Goal: Task Accomplishment & Management: Use online tool/utility

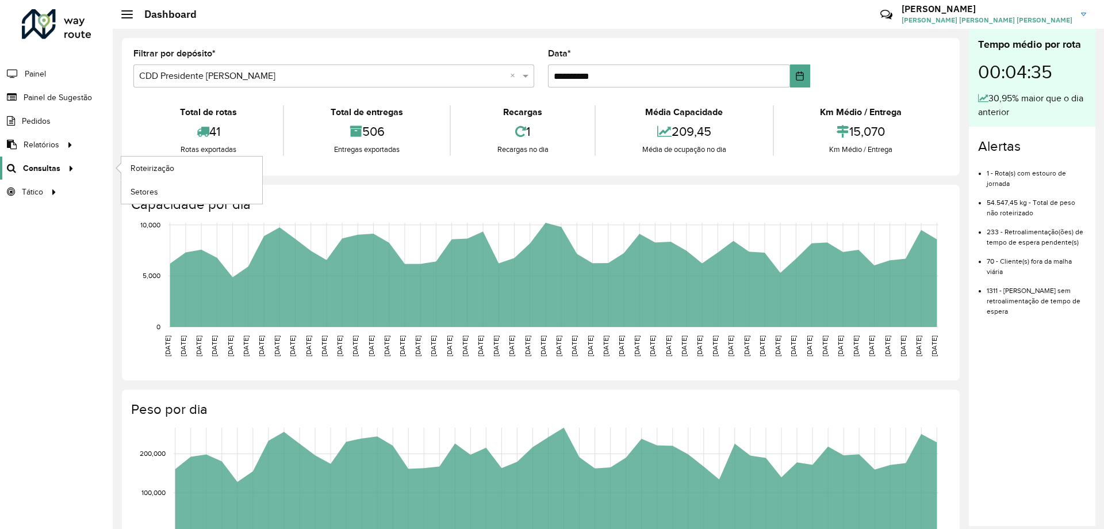
click at [67, 169] on icon at bounding box center [69, 167] width 10 height 17
click at [152, 171] on span "Roteirização" at bounding box center [154, 168] width 47 height 12
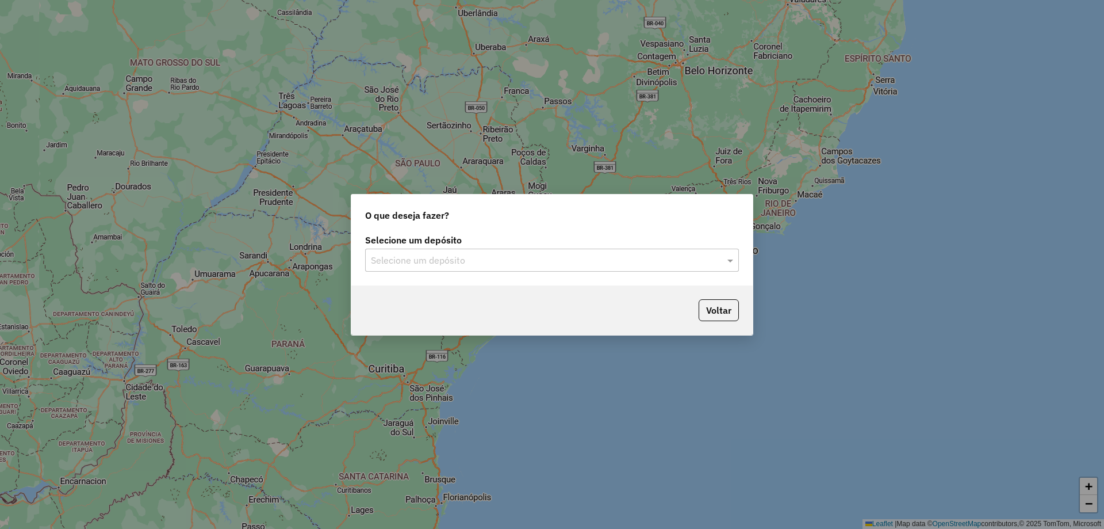
click at [593, 254] on input "text" at bounding box center [540, 261] width 339 height 14
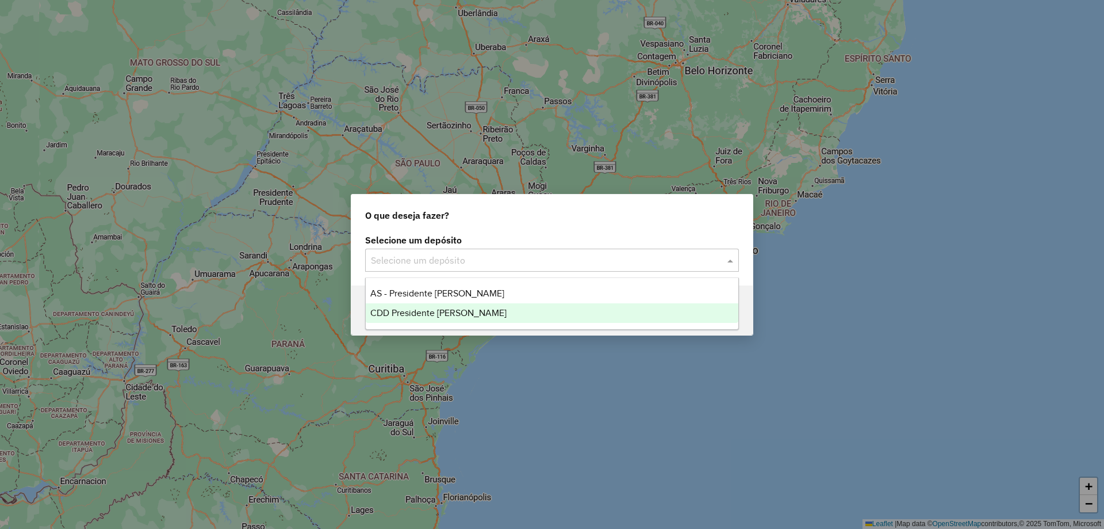
click at [506, 312] on div "CDD Presidente [PERSON_NAME]" at bounding box center [552, 313] width 373 height 20
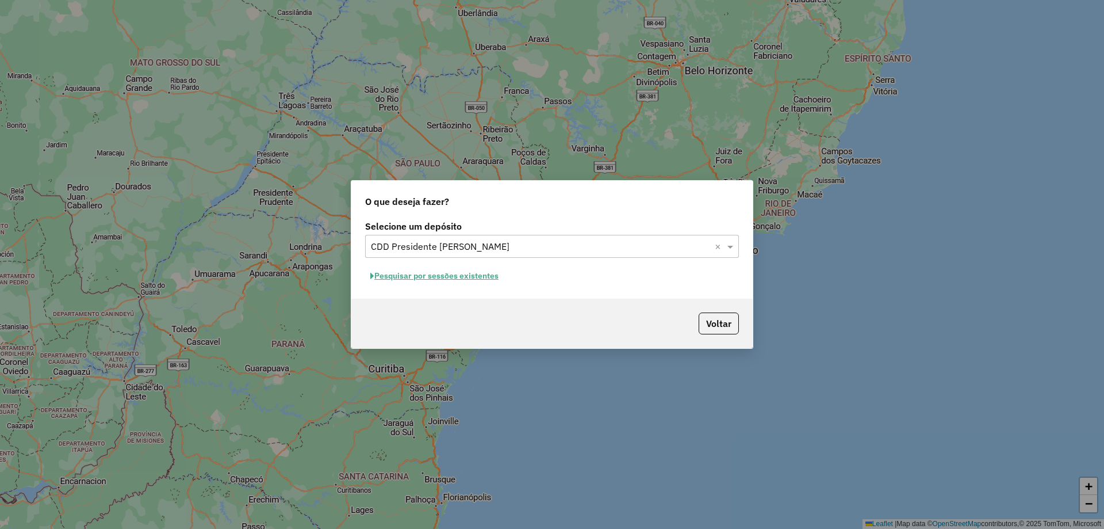
click at [470, 274] on button "Pesquisar por sessões existentes" at bounding box center [434, 276] width 139 height 18
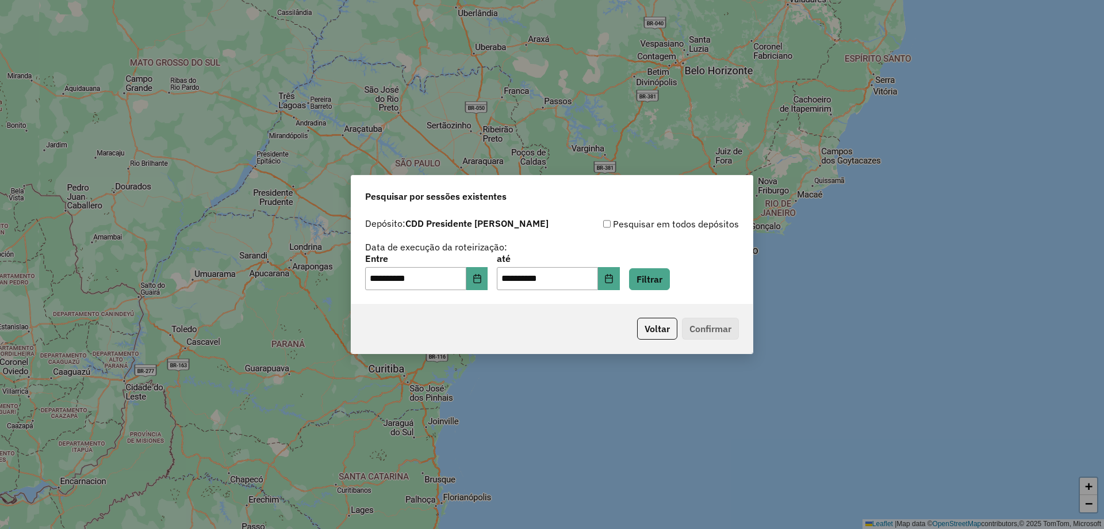
click at [713, 328] on p-footer "Voltar Confirmar" at bounding box center [686, 328] width 106 height 22
click at [660, 280] on button "Filtrar" at bounding box center [649, 279] width 41 height 22
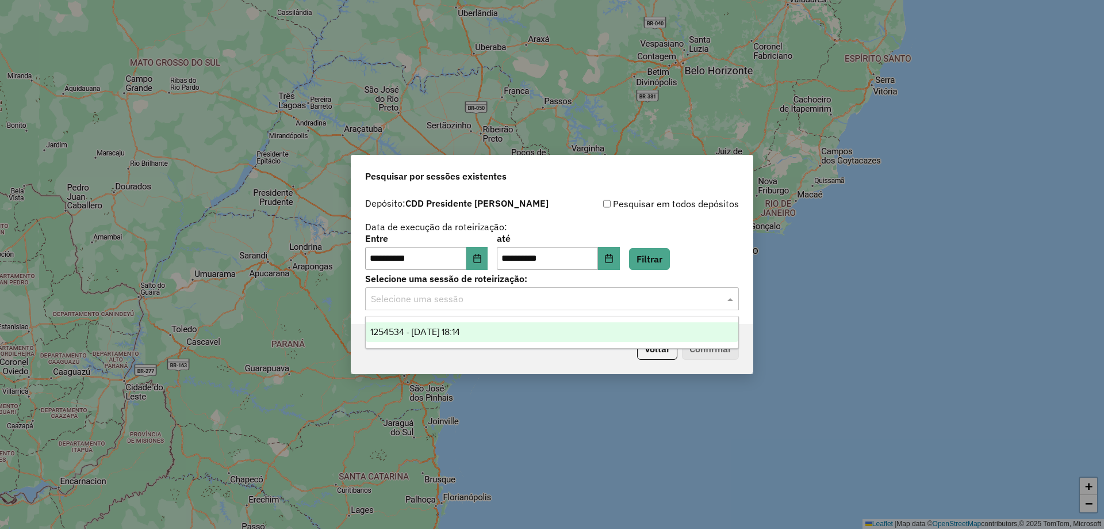
click at [595, 307] on div "Selecione uma sessão" at bounding box center [552, 298] width 374 height 23
click at [530, 334] on div "1254534 - 28/08/2025 18:14" at bounding box center [552, 332] width 373 height 20
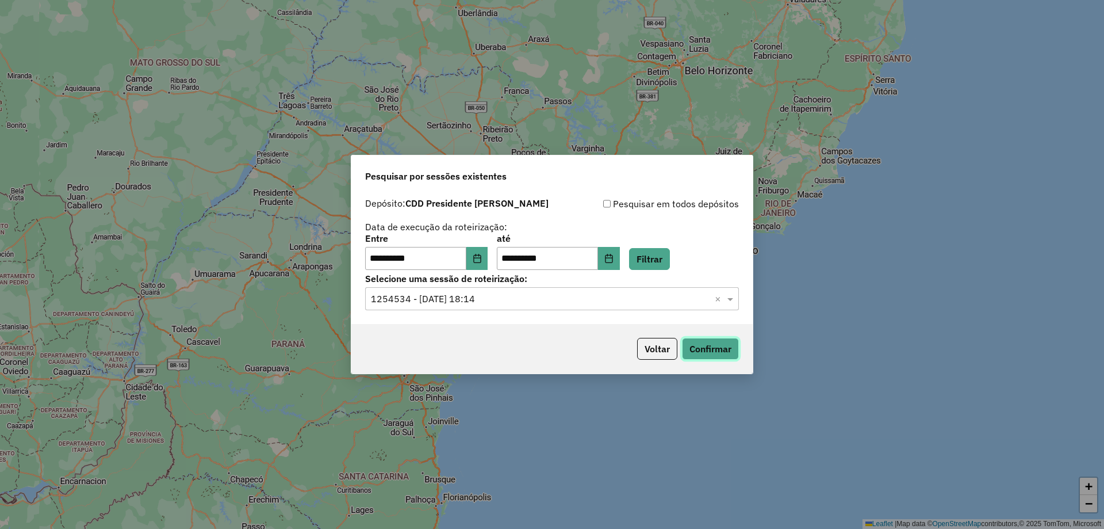
click at [735, 346] on button "Confirmar" at bounding box center [710, 349] width 57 height 22
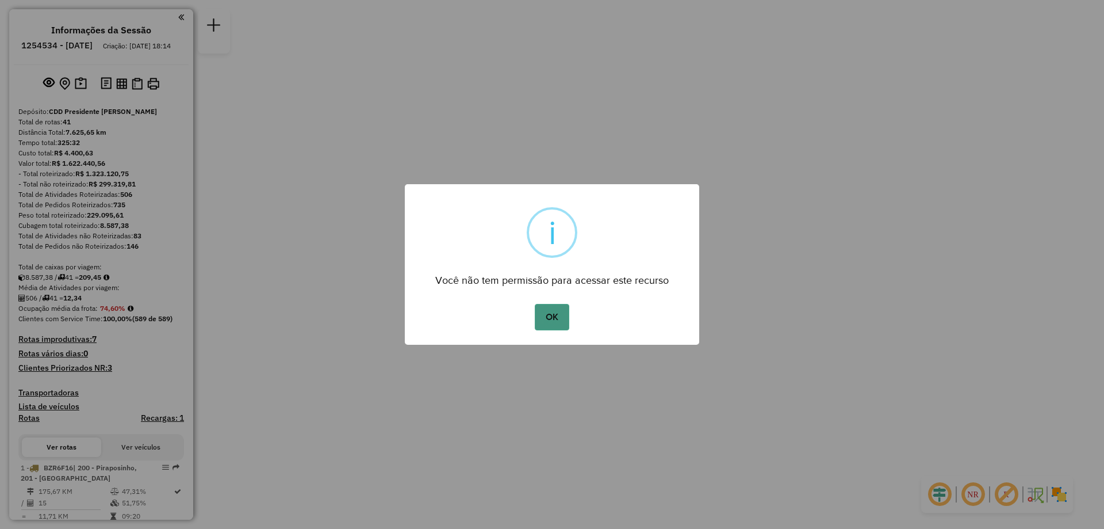
click at [545, 320] on button "OK" at bounding box center [552, 317] width 34 height 26
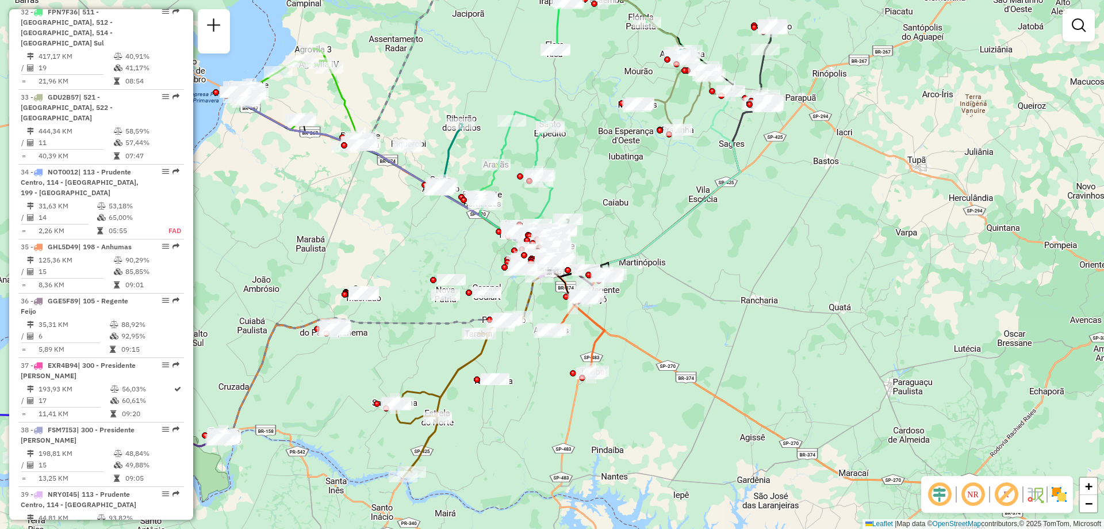
scroll to position [2531, 0]
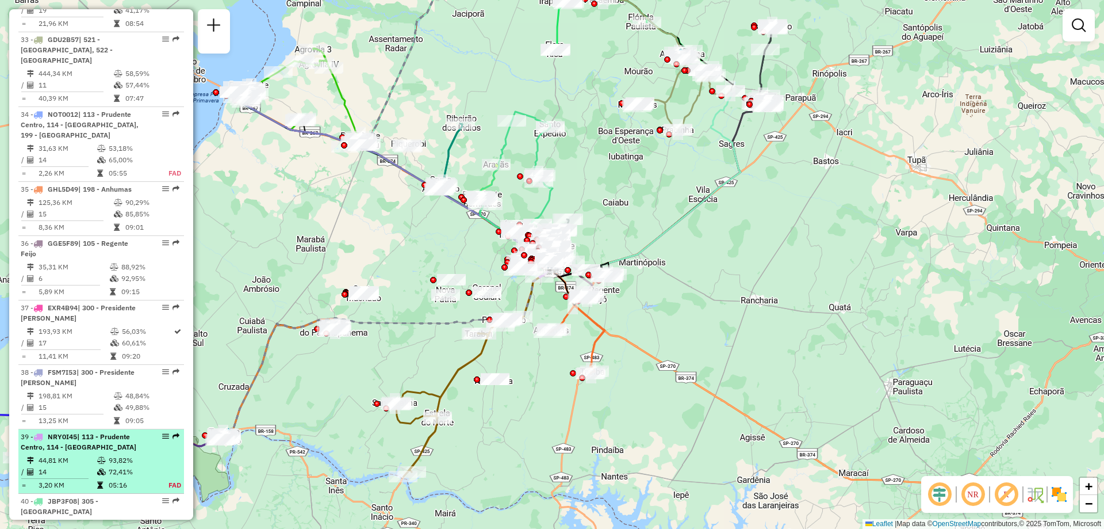
click at [88, 432] on span "| 113 - Prudente Centro, 114 - [GEOGRAPHIC_DATA]" at bounding box center [79, 441] width 116 height 19
select select "**********"
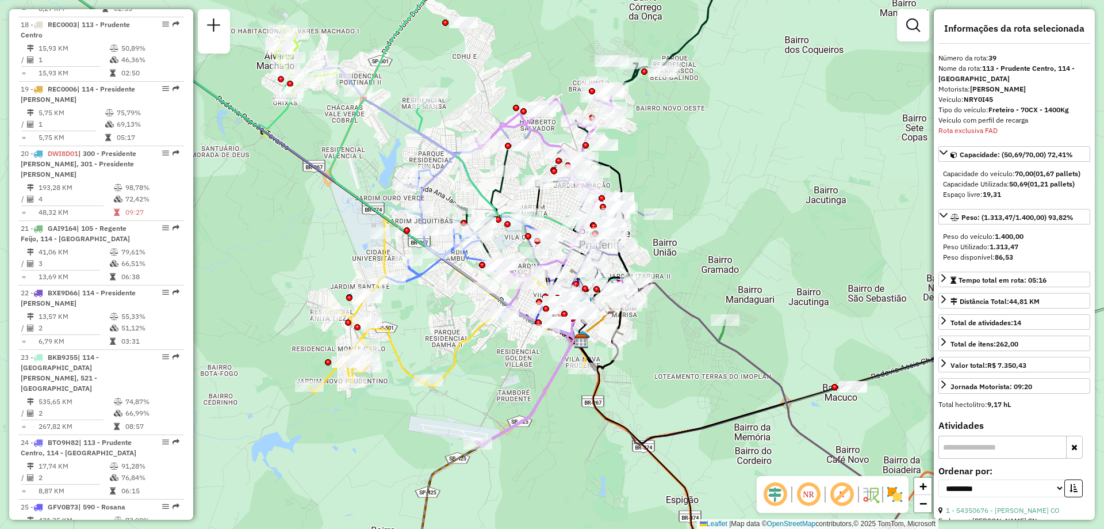
scroll to position [1449, 0]
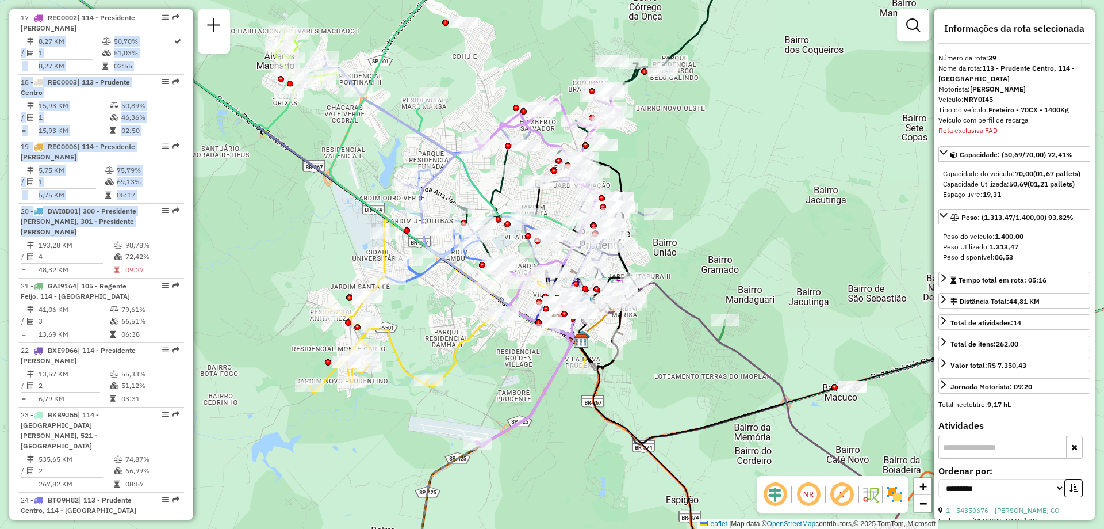
drag, startPoint x: 189, startPoint y: 261, endPoint x: 185, endPoint y: 58, distance: 203.0
click at [185, 58] on div "Informações da Sessão 1254534 - [DATE] Criação: [DATE] 18:14 Depósito: CDD Pres…" at bounding box center [101, 264] width 184 height 510
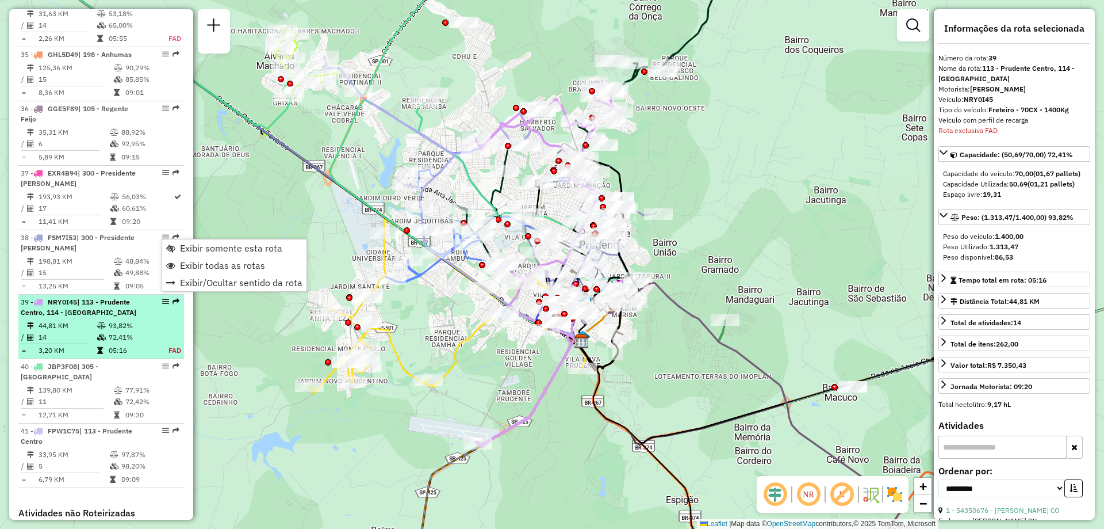
scroll to position [2772, 0]
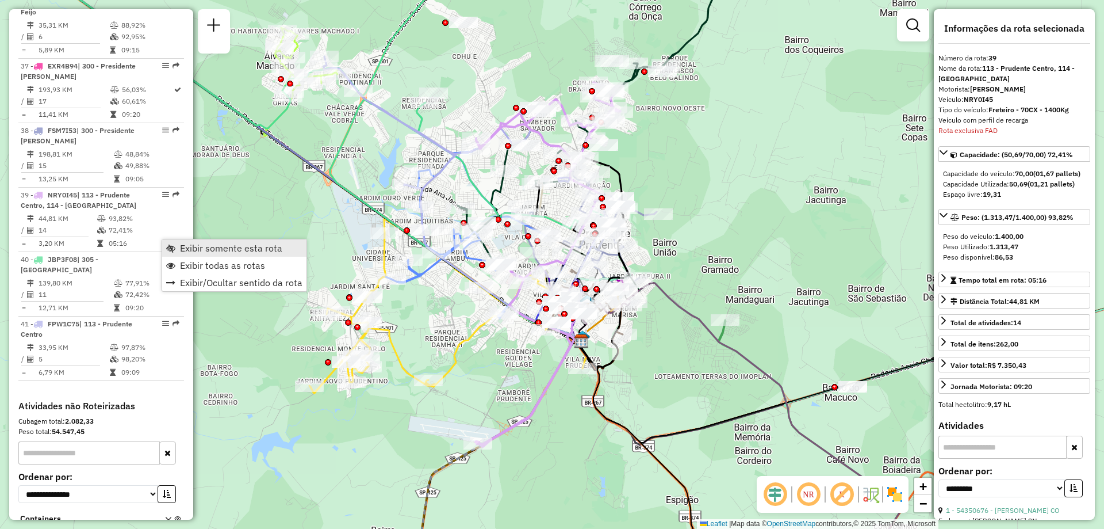
click at [228, 252] on span "Exibir somente esta rota" at bounding box center [231, 247] width 102 height 9
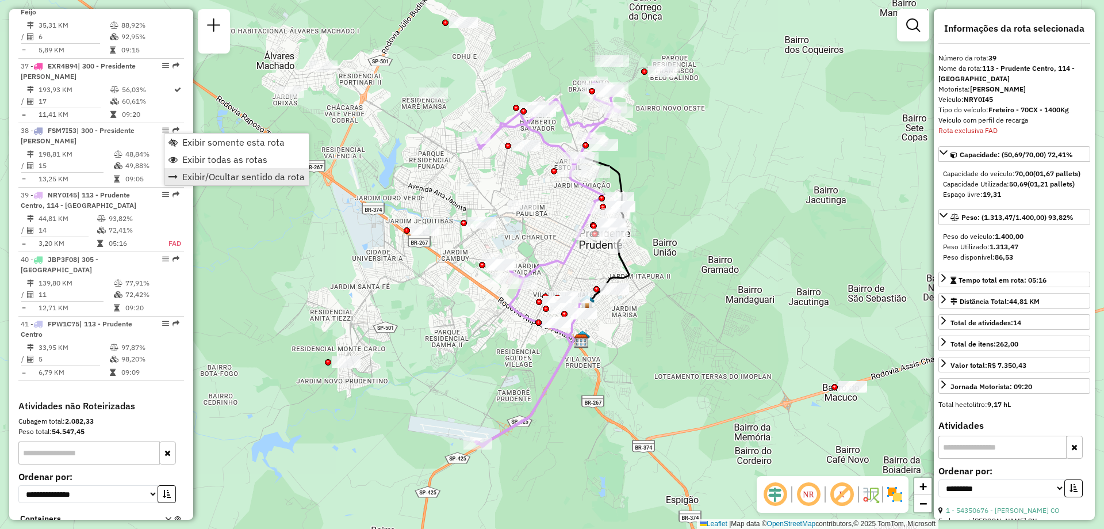
click at [204, 179] on span "Exibir/Ocultar sentido da rota" at bounding box center [243, 176] width 123 height 9
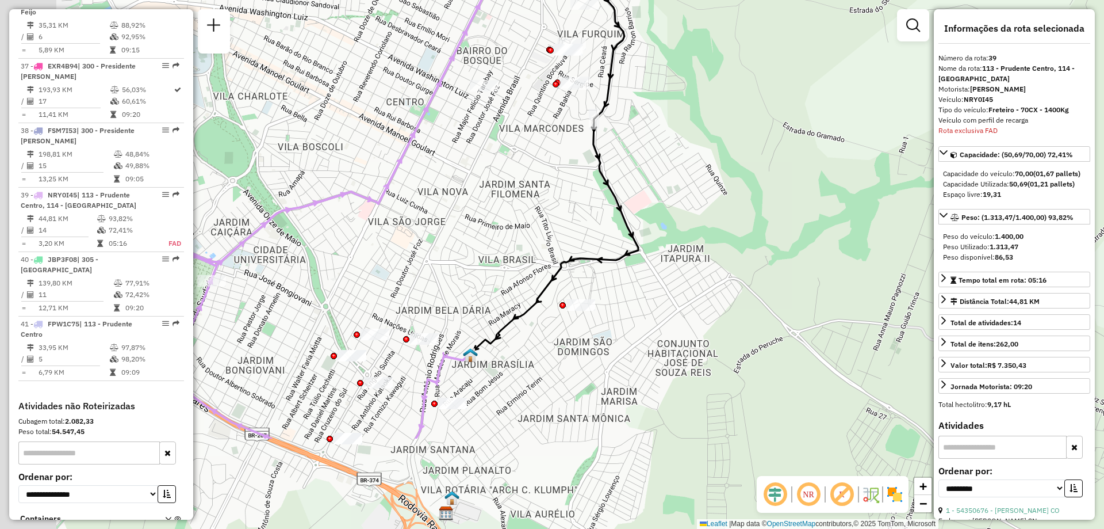
drag, startPoint x: 543, startPoint y: 361, endPoint x: 796, endPoint y: 218, distance: 290.8
click at [796, 218] on div "Janela de atendimento Grade de atendimento Capacidade Transportadoras Veículos …" at bounding box center [552, 264] width 1104 height 529
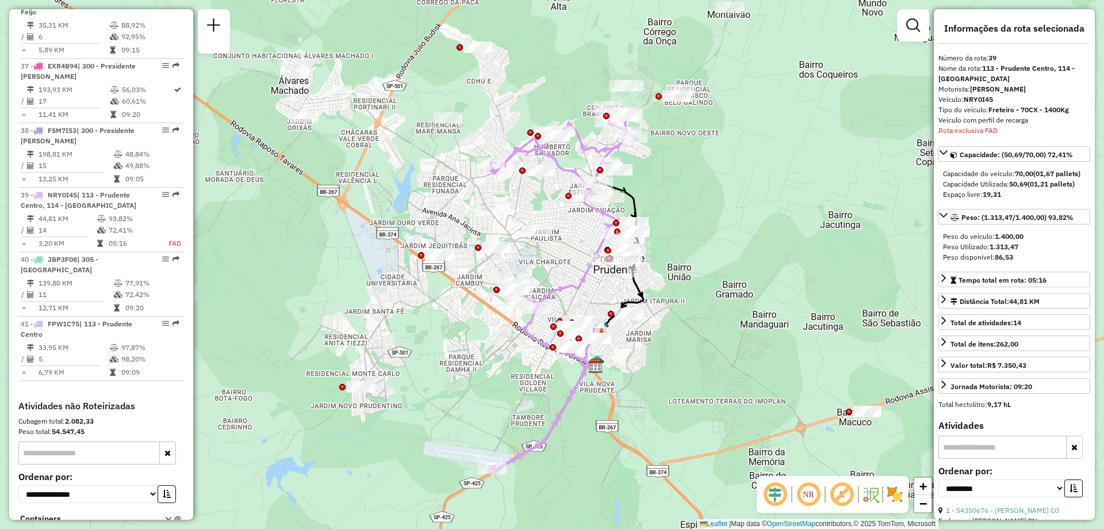
drag, startPoint x: 753, startPoint y: 140, endPoint x: 674, endPoint y: 199, distance: 98.6
click at [674, 199] on div "Janela de atendimento Grade de atendimento Capacidade Transportadoras Veículos …" at bounding box center [552, 264] width 1104 height 529
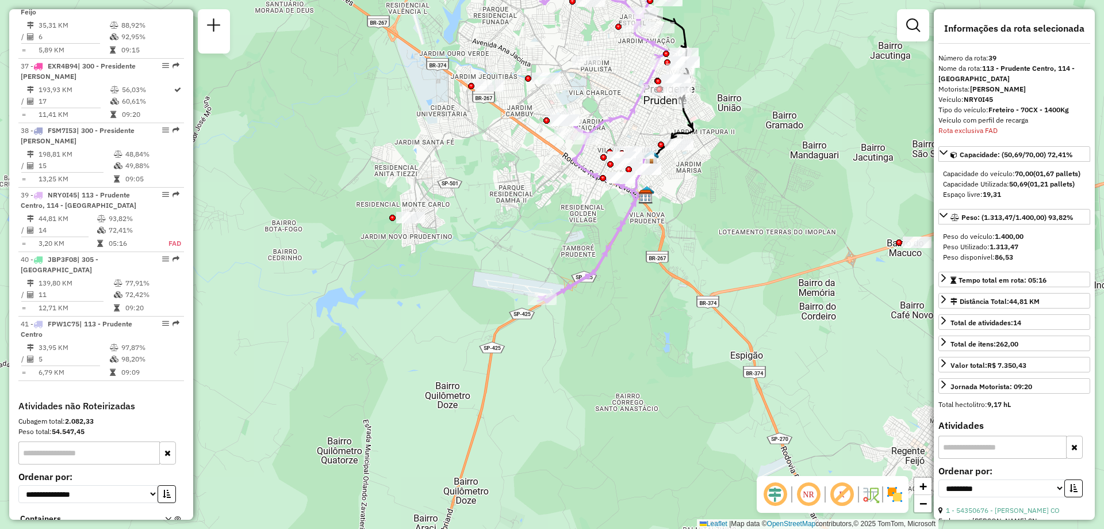
drag, startPoint x: 599, startPoint y: 411, endPoint x: 622, endPoint y: 310, distance: 103.8
click at [622, 310] on div "Janela de atendimento Grade de atendimento Capacidade Transportadoras Veículos …" at bounding box center [552, 264] width 1104 height 529
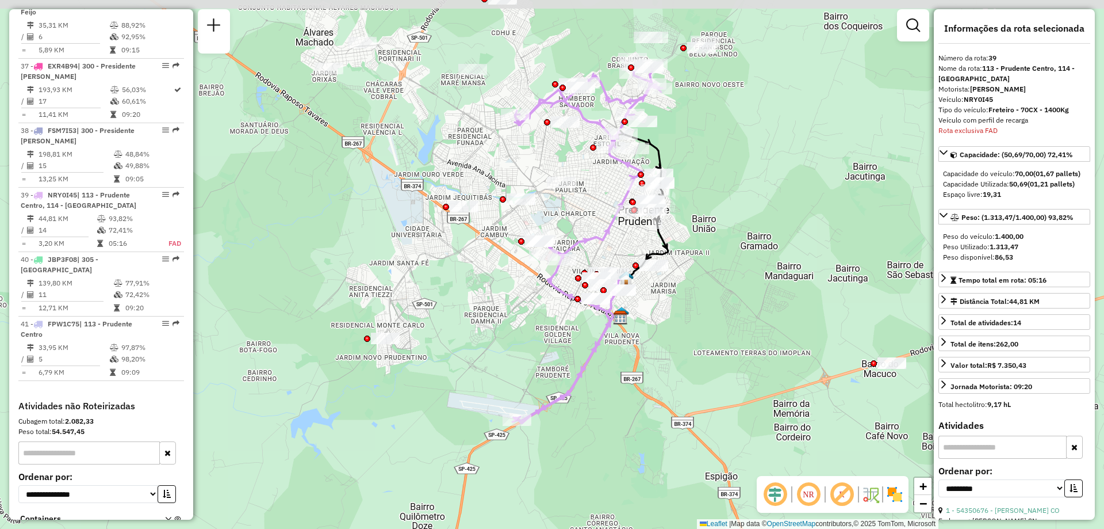
drag, startPoint x: 756, startPoint y: 215, endPoint x: 731, endPoint y: 335, distance: 123.4
click at [731, 335] on div "Janela de atendimento Grade de atendimento Capacidade Transportadoras Veículos …" at bounding box center [552, 264] width 1104 height 529
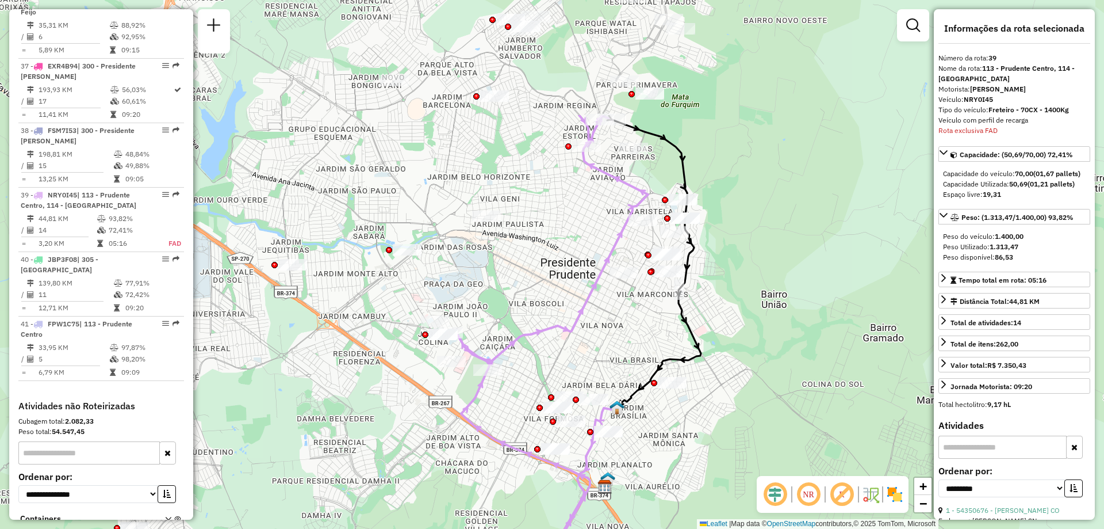
drag, startPoint x: 623, startPoint y: 311, endPoint x: 715, endPoint y: 479, distance: 191.2
click at [715, 479] on div "Janela de atendimento Grade de atendimento Capacidade Transportadoras Veículos …" at bounding box center [552, 264] width 1104 height 529
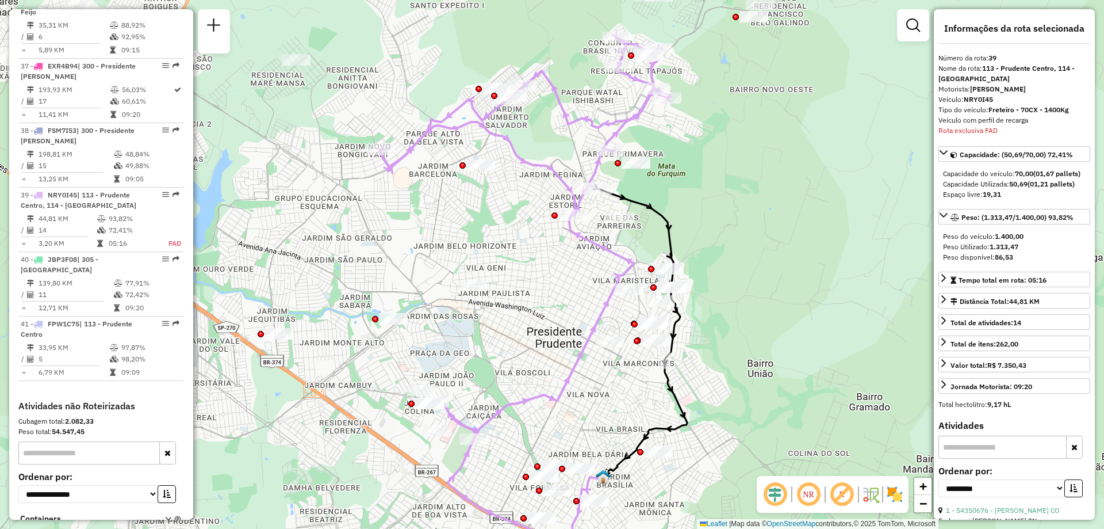
drag, startPoint x: 789, startPoint y: 325, endPoint x: 775, endPoint y: 394, distance: 70.4
click at [775, 394] on div "Janela de atendimento Grade de atendimento Capacidade Transportadoras Veículos …" at bounding box center [552, 264] width 1104 height 529
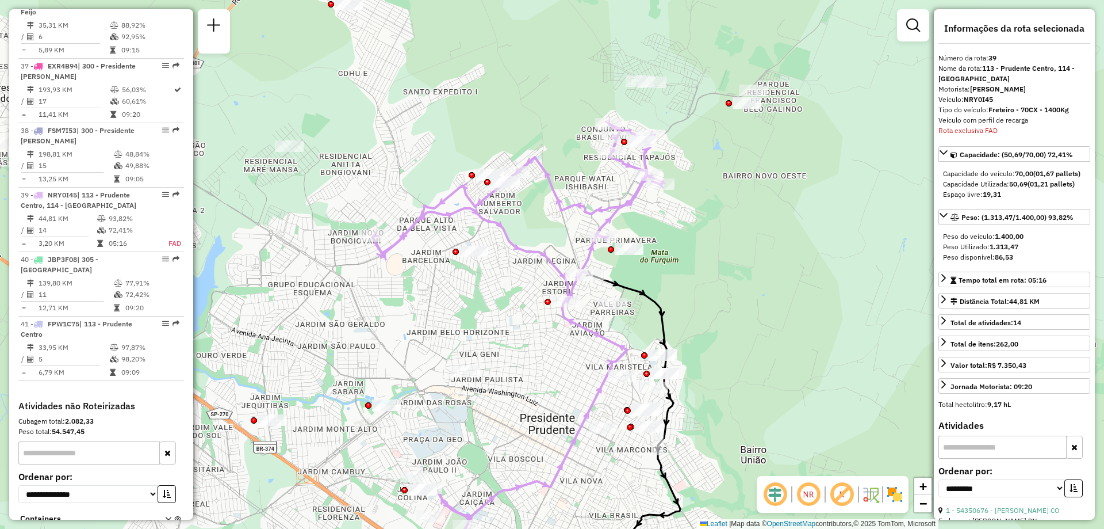
drag, startPoint x: 681, startPoint y: 195, endPoint x: 674, endPoint y: 281, distance: 86.5
click at [674, 281] on div "Janela de atendimento Grade de atendimento Capacidade Transportadoras Veículos …" at bounding box center [552, 264] width 1104 height 529
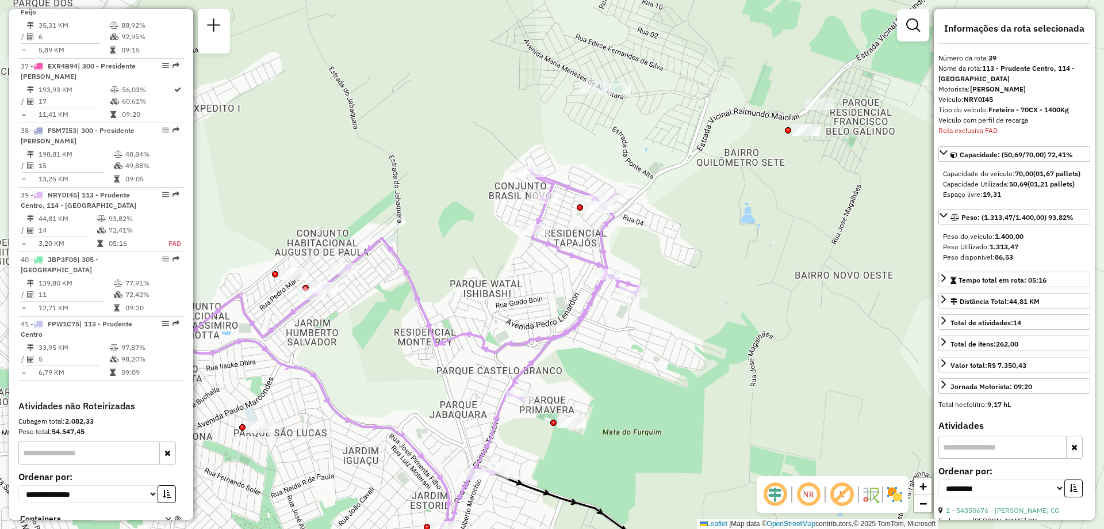
drag, startPoint x: 668, startPoint y: 224, endPoint x: 655, endPoint y: 430, distance: 206.3
click at [655, 430] on div "Janela de atendimento Grade de atendimento Capacidade Transportadoras Veículos …" at bounding box center [552, 264] width 1104 height 529
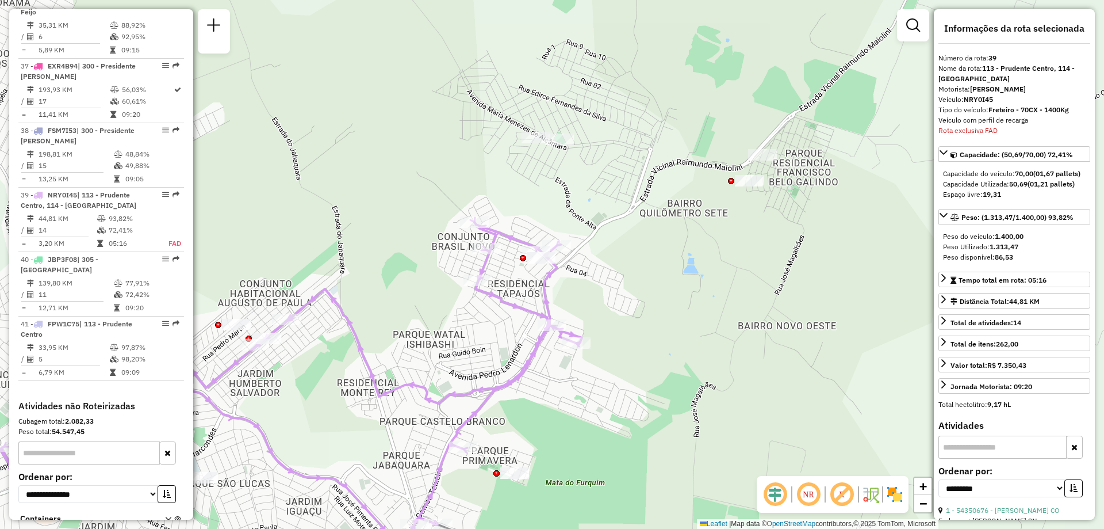
drag, startPoint x: 805, startPoint y: 227, endPoint x: 753, endPoint y: 267, distance: 65.9
click at [753, 267] on div "Janela de atendimento Grade de atendimento Capacidade Transportadoras Veículos …" at bounding box center [552, 264] width 1104 height 529
click at [838, 495] on em at bounding box center [842, 494] width 28 height 28
click at [843, 500] on em at bounding box center [842, 494] width 28 height 28
click at [841, 501] on em at bounding box center [842, 494] width 28 height 28
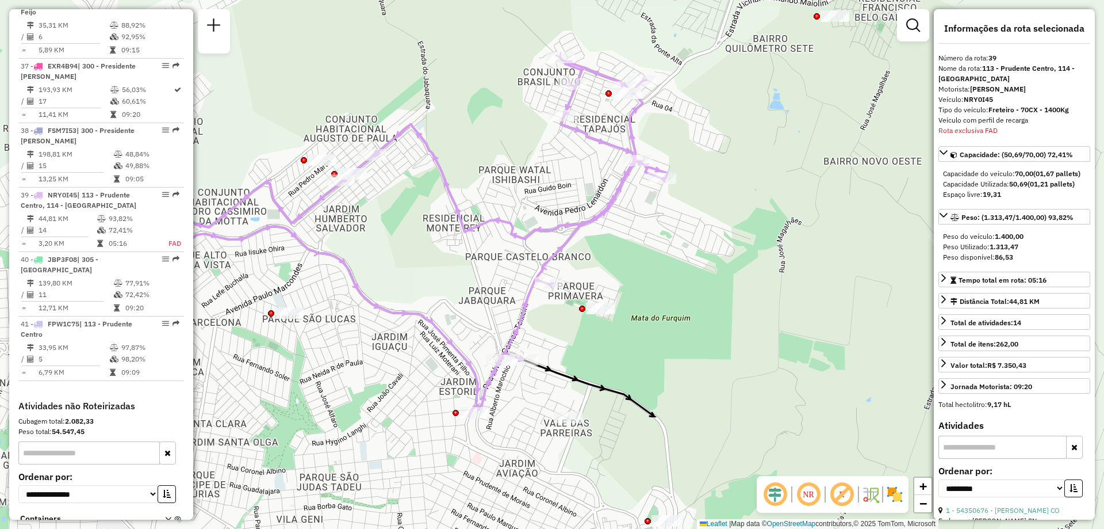
drag, startPoint x: 707, startPoint y: 391, endPoint x: 793, endPoint y: 227, distance: 185.5
click at [793, 227] on div "Janela de atendimento Grade de atendimento Capacidade Transportadoras Veículos …" at bounding box center [552, 264] width 1104 height 529
click at [807, 495] on em at bounding box center [809, 494] width 28 height 28
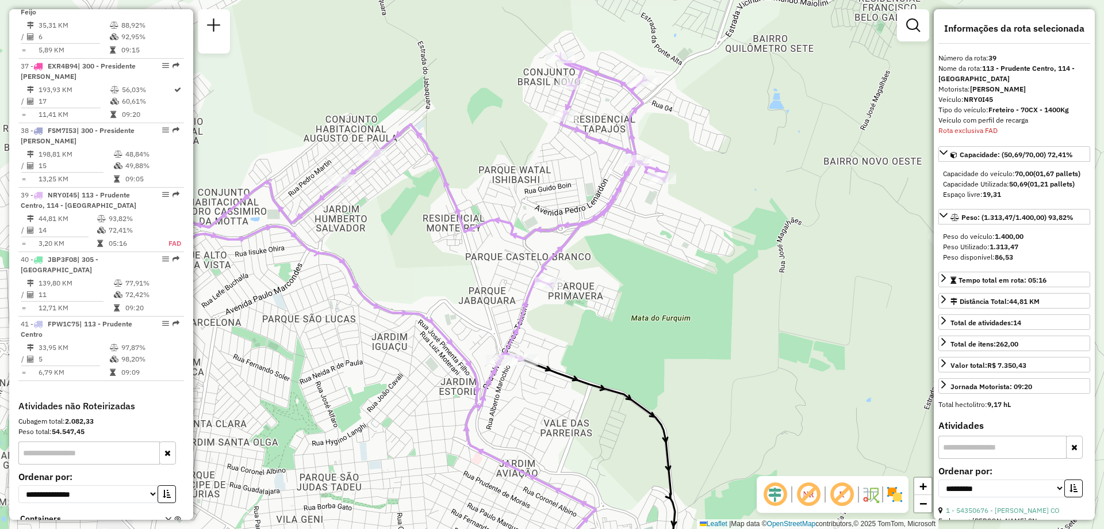
click at [770, 491] on em at bounding box center [775, 494] width 28 height 28
click at [869, 495] on img at bounding box center [871, 494] width 18 height 18
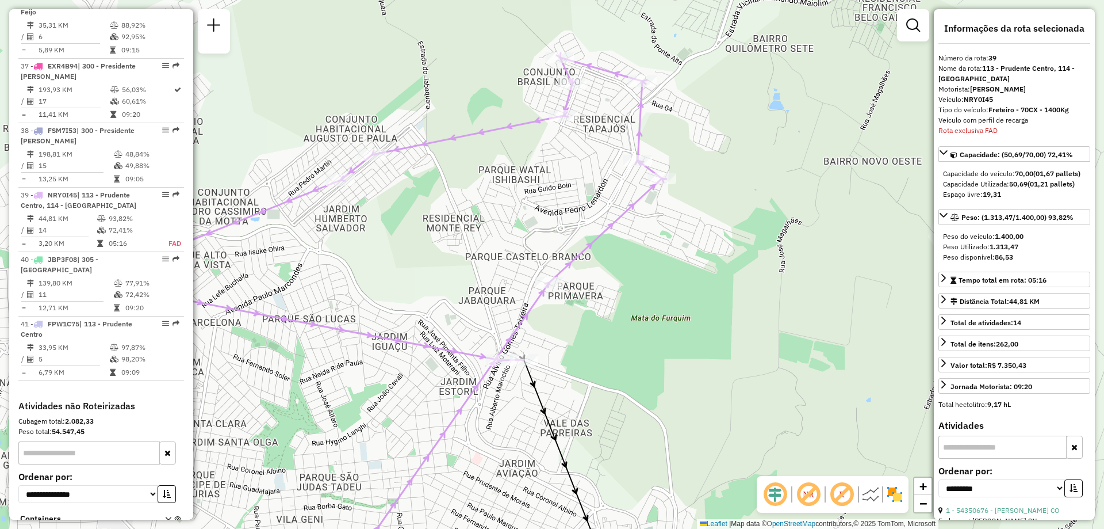
click at [869, 495] on img at bounding box center [871, 494] width 18 height 18
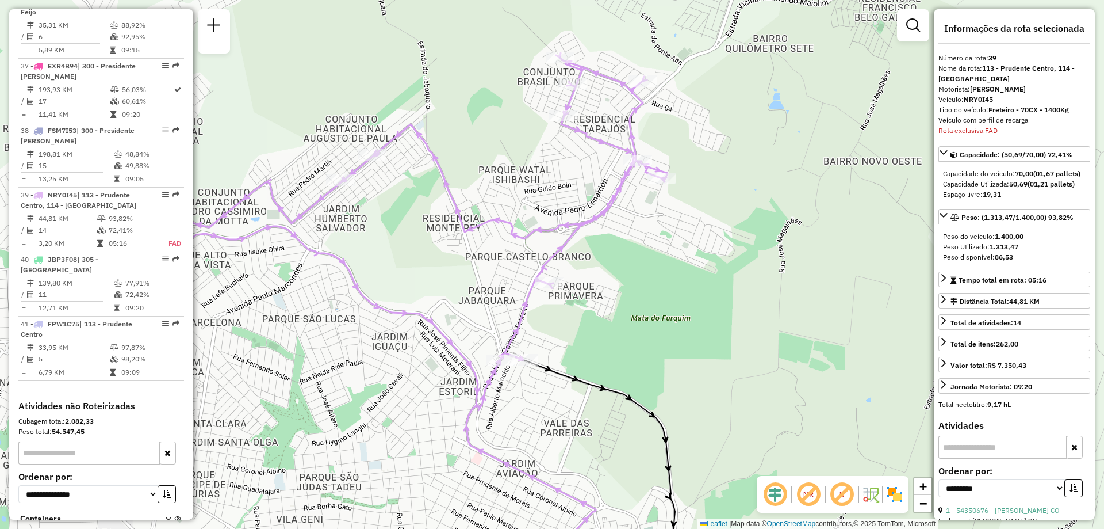
click at [894, 492] on img at bounding box center [895, 494] width 18 height 18
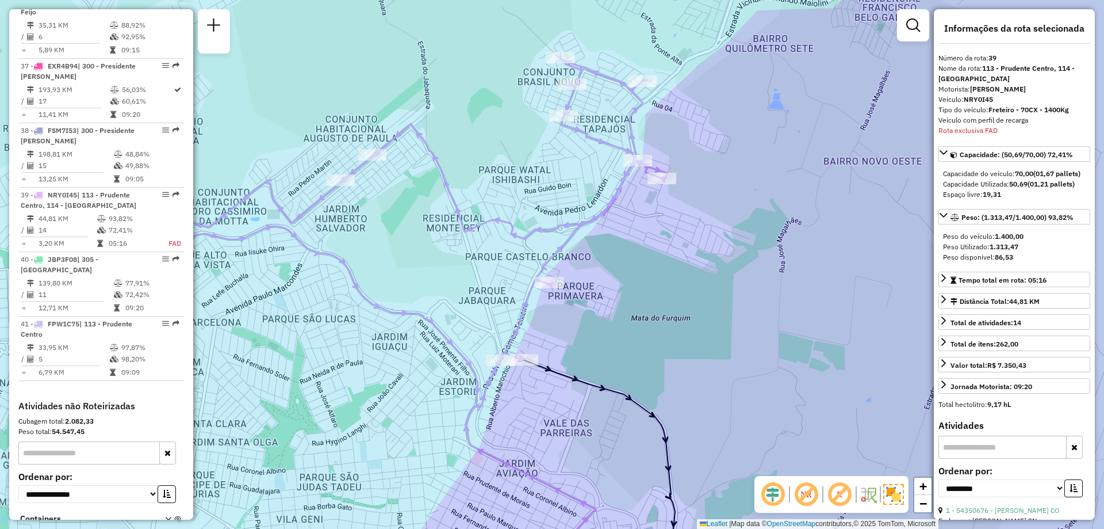
click at [894, 492] on img at bounding box center [893, 494] width 21 height 21
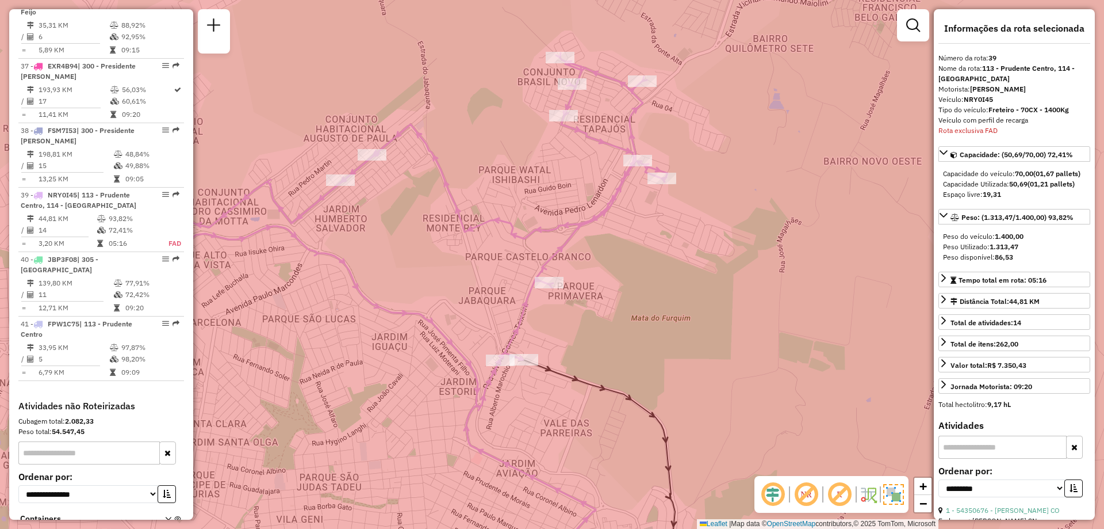
click at [890, 497] on img at bounding box center [893, 494] width 21 height 21
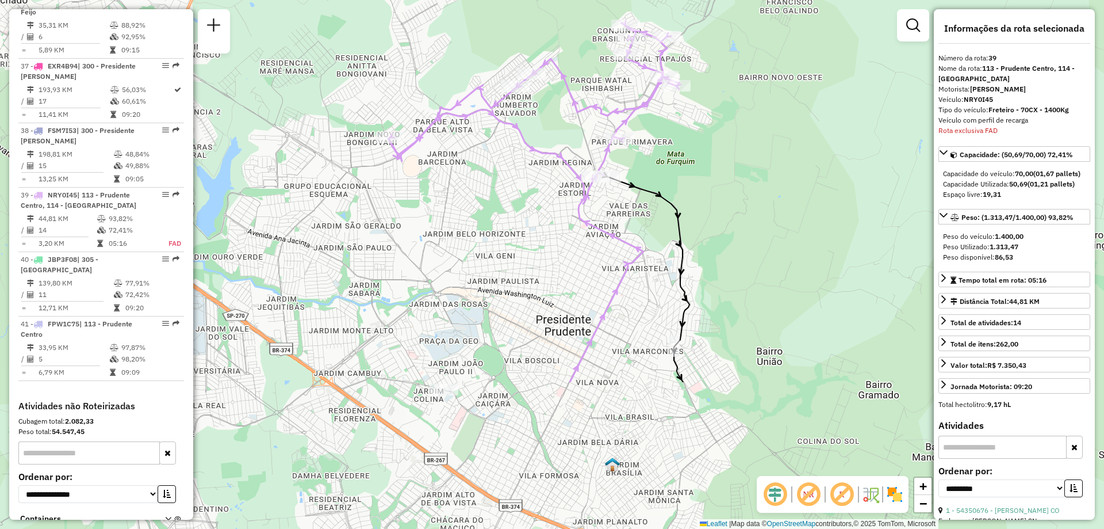
drag, startPoint x: 657, startPoint y: 386, endPoint x: 677, endPoint y: 187, distance: 200.6
click at [677, 187] on div "Janela de atendimento Grade de atendimento Capacidade Transportadoras Veículos …" at bounding box center [552, 264] width 1104 height 529
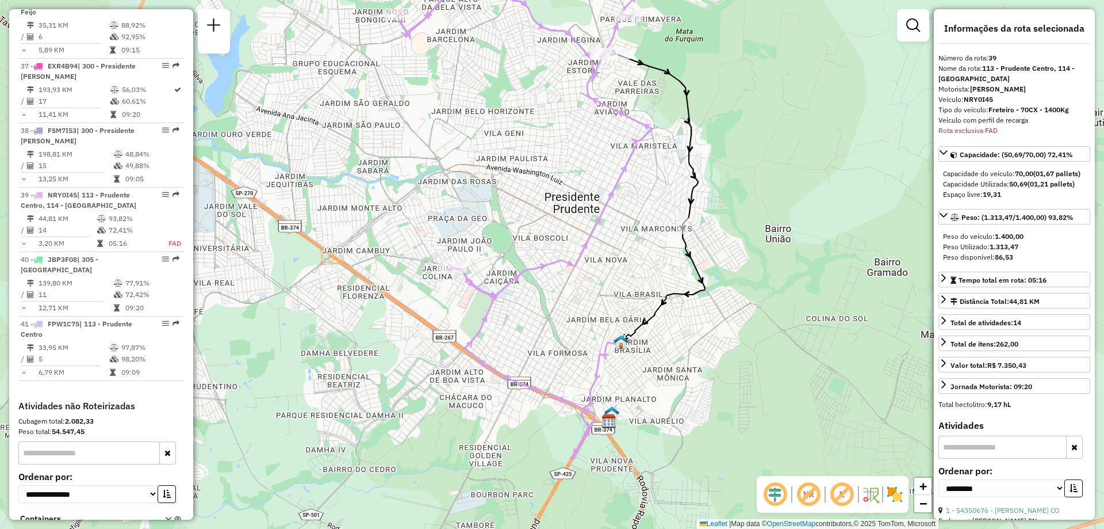
drag, startPoint x: 641, startPoint y: 319, endPoint x: 649, endPoint y: 197, distance: 122.8
click at [649, 197] on div "Janela de atendimento Grade de atendimento Capacidade Transportadoras Veículos …" at bounding box center [552, 264] width 1104 height 529
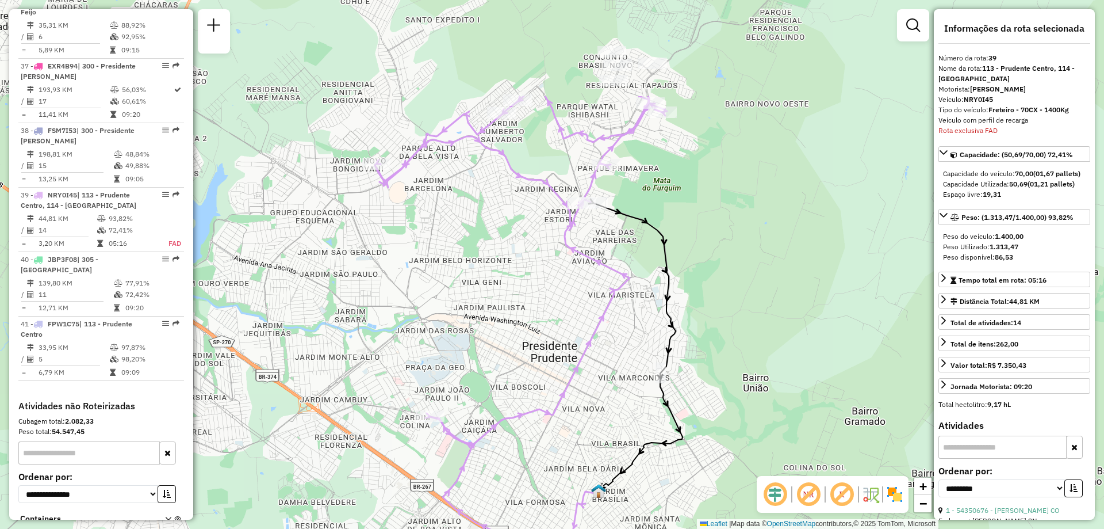
drag, startPoint x: 716, startPoint y: 254, endPoint x: 694, endPoint y: 403, distance: 150.6
click at [694, 403] on div "Janela de atendimento Grade de atendimento Capacidade Transportadoras Veículos …" at bounding box center [552, 264] width 1104 height 529
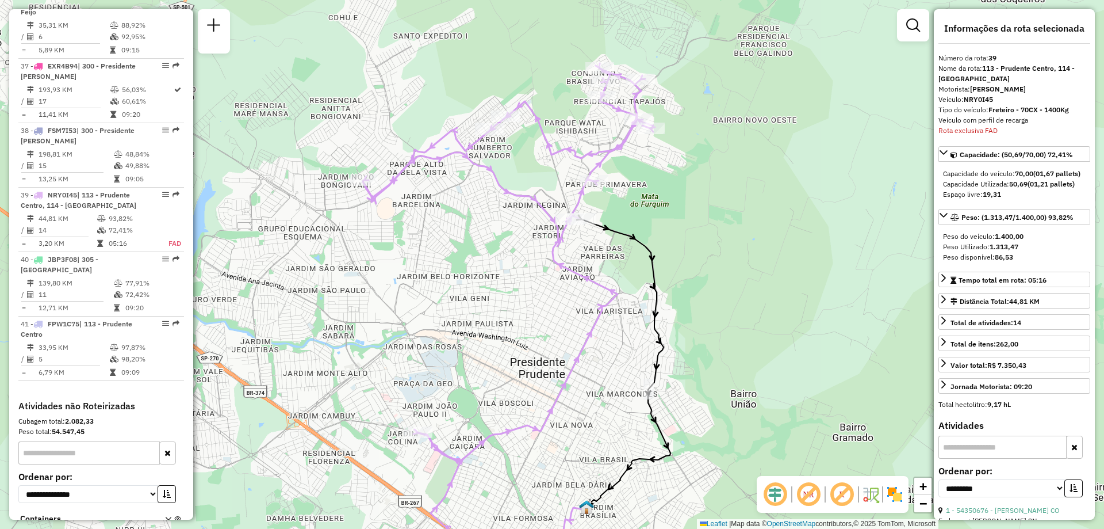
drag, startPoint x: 687, startPoint y: 175, endPoint x: 702, endPoint y: 204, distance: 32.7
click at [702, 204] on div "Janela de atendimento Grade de atendimento Capacidade Transportadoras Veículos …" at bounding box center [552, 264] width 1104 height 529
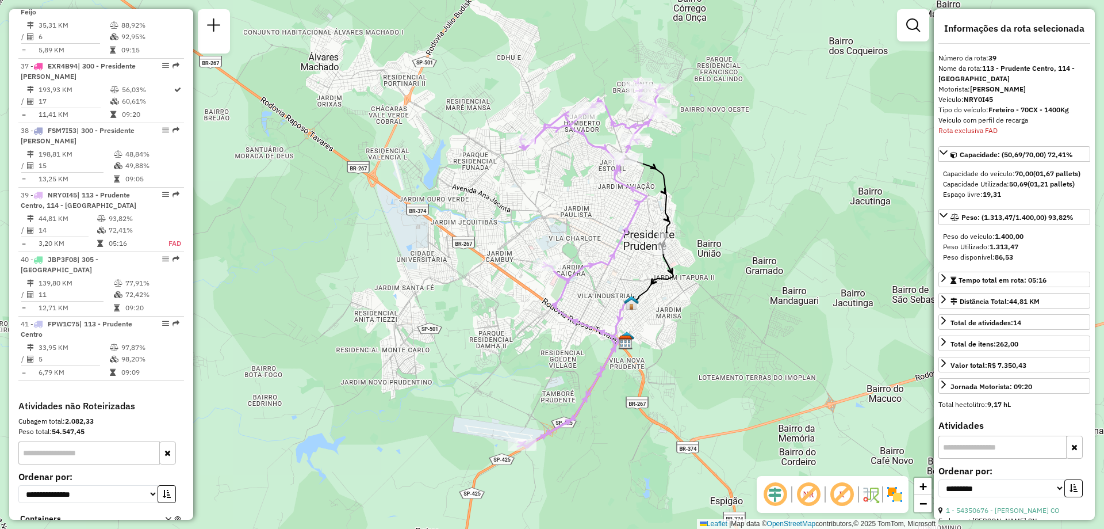
drag, startPoint x: 733, startPoint y: 328, endPoint x: 728, endPoint y: 261, distance: 67.5
click at [728, 261] on div "Janela de atendimento Grade de atendimento Capacidade Transportadoras Veículos …" at bounding box center [552, 264] width 1104 height 529
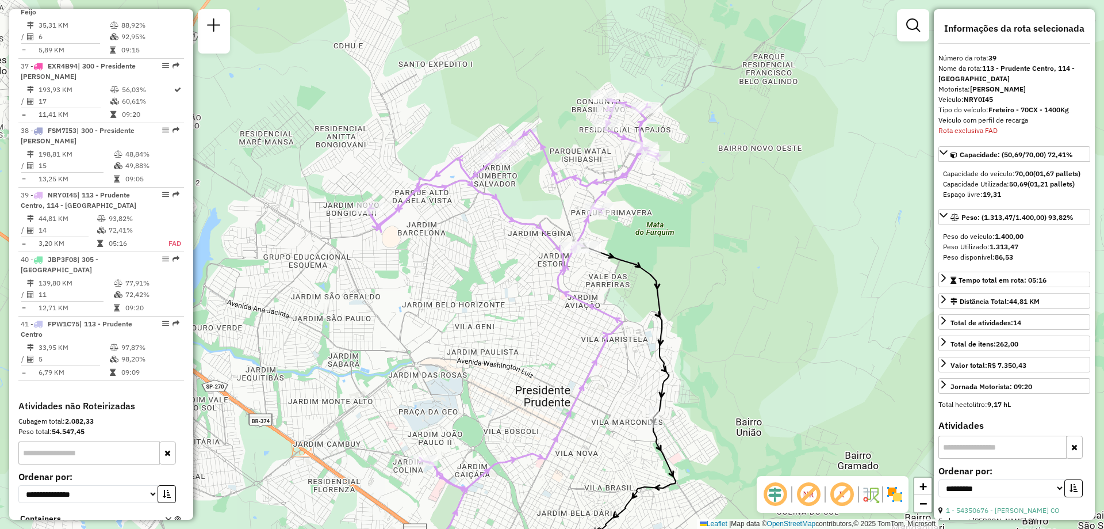
drag, startPoint x: 684, startPoint y: 218, endPoint x: 783, endPoint y: 335, distance: 152.7
click at [783, 335] on div "Janela de atendimento Grade de atendimento Capacidade Transportadoras Veículos …" at bounding box center [552, 264] width 1104 height 529
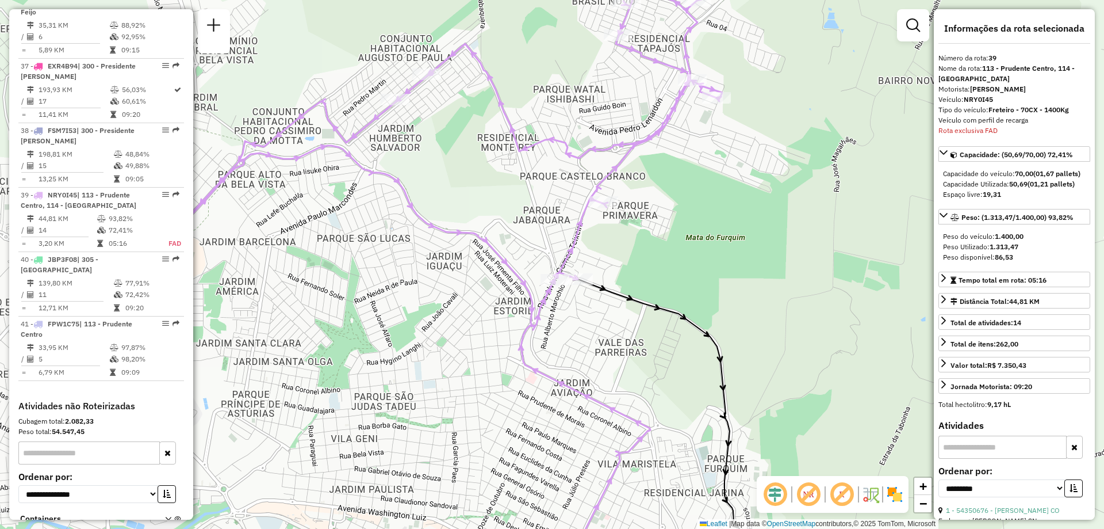
drag, startPoint x: 636, startPoint y: 241, endPoint x: 789, endPoint y: 251, distance: 153.3
click at [789, 251] on div "Janela de atendimento Grade de atendimento Capacidade Transportadoras Veículos …" at bounding box center [552, 264] width 1104 height 529
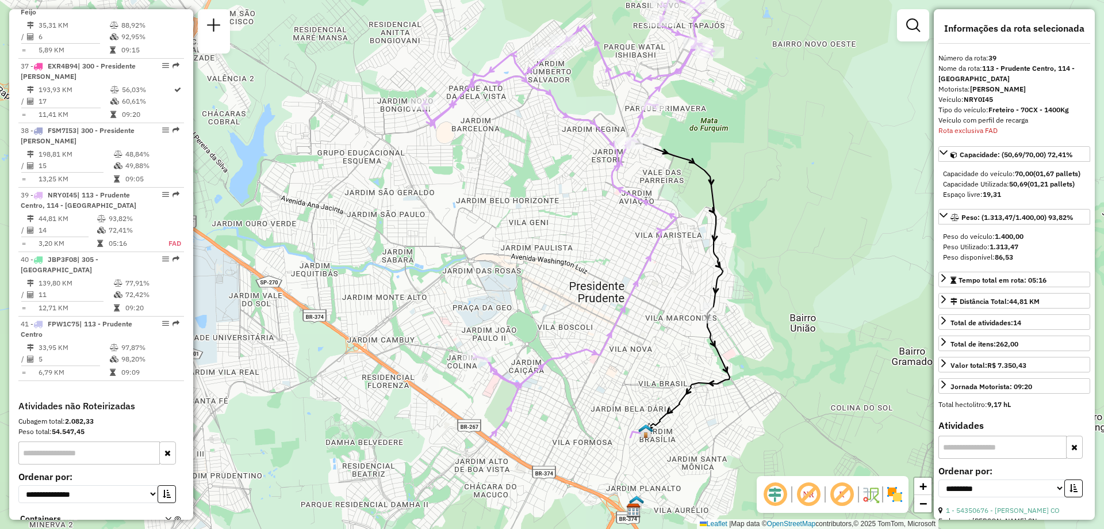
drag, startPoint x: 637, startPoint y: 325, endPoint x: 668, endPoint y: 181, distance: 147.1
click at [668, 181] on div "Janela de atendimento Grade de atendimento Capacidade Transportadoras Veículos …" at bounding box center [552, 264] width 1104 height 529
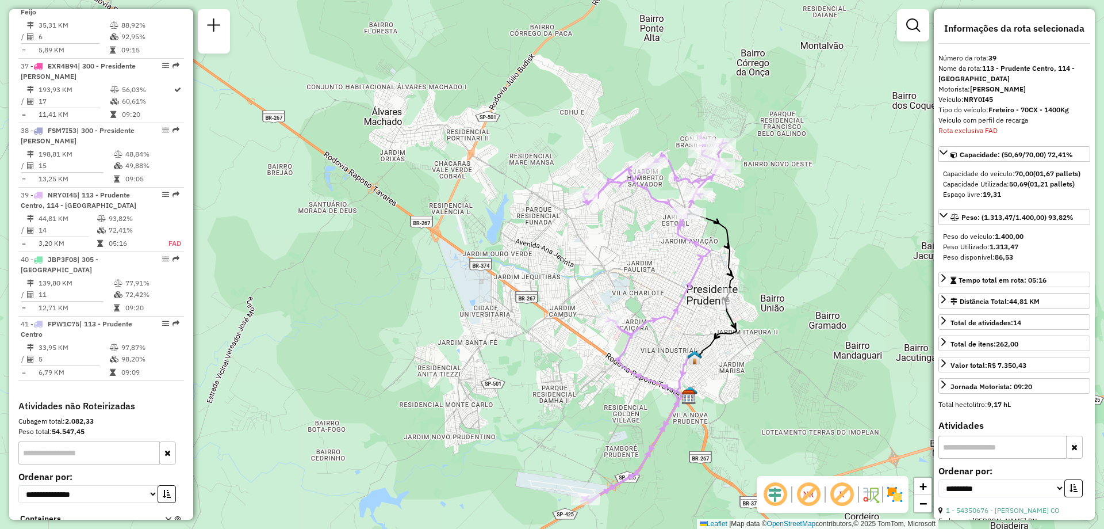
drag, startPoint x: 554, startPoint y: 272, endPoint x: 591, endPoint y: 327, distance: 66.4
click at [591, 327] on div "Janela de atendimento Grade de atendimento Capacidade Transportadoras Veículos …" at bounding box center [552, 264] width 1104 height 529
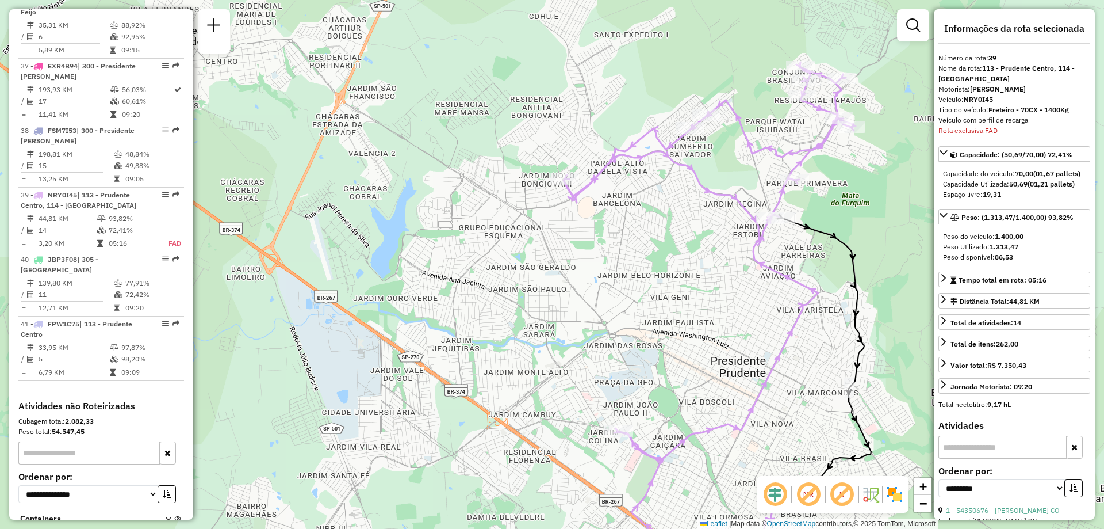
drag, startPoint x: 833, startPoint y: 268, endPoint x: 805, endPoint y: 276, distance: 29.3
click at [805, 276] on div "Janela de atendimento Grade de atendimento Capacidade Transportadoras Veículos …" at bounding box center [552, 264] width 1104 height 529
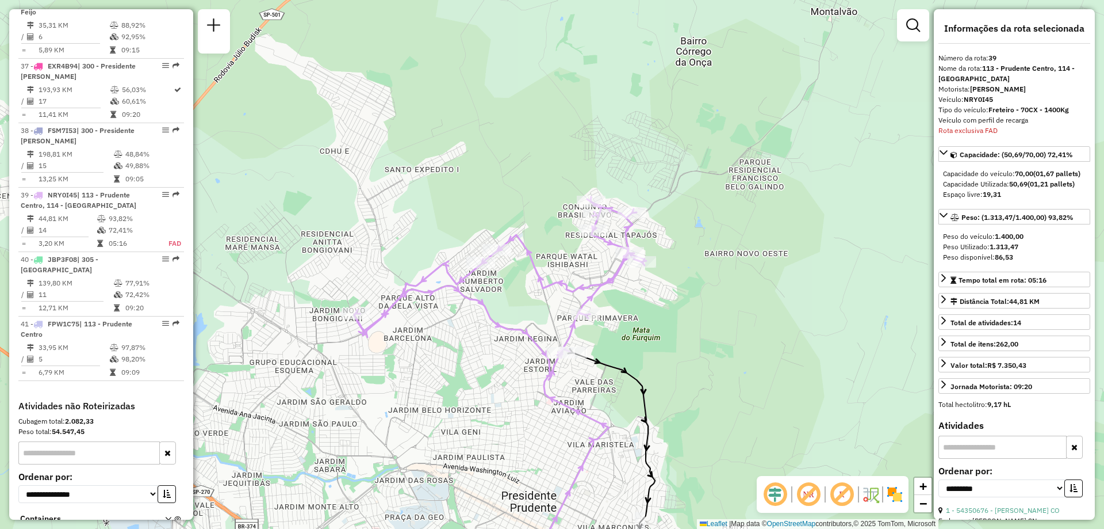
drag, startPoint x: 867, startPoint y: 145, endPoint x: 657, endPoint y: 280, distance: 249.7
click at [657, 280] on div "Janela de atendimento Grade de atendimento Capacidade Transportadoras Veículos …" at bounding box center [552, 264] width 1104 height 529
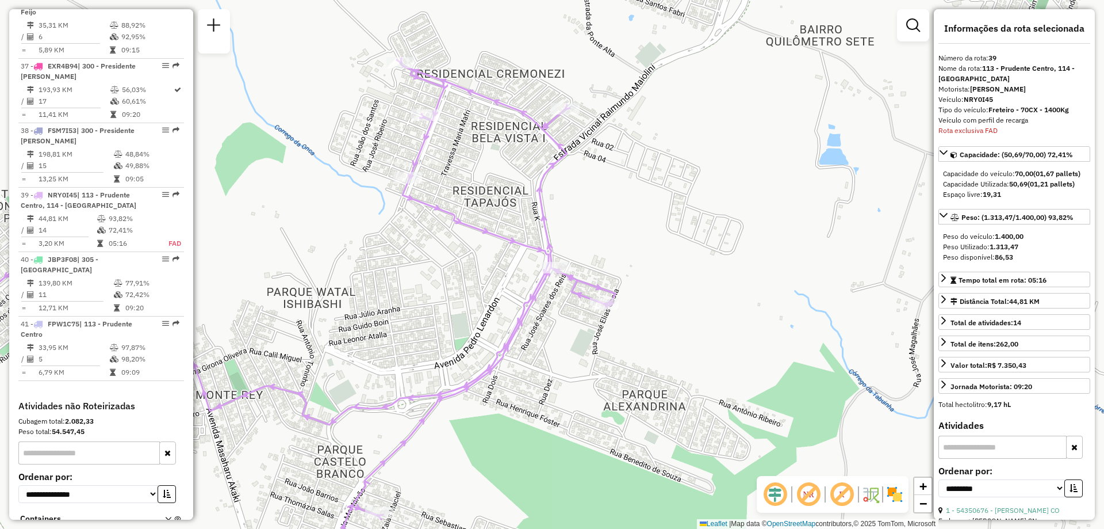
drag, startPoint x: 613, startPoint y: 213, endPoint x: 642, endPoint y: 227, distance: 31.9
click at [642, 227] on div "Janela de atendimento Grade de atendimento Capacidade Transportadoras Veículos …" at bounding box center [552, 264] width 1104 height 529
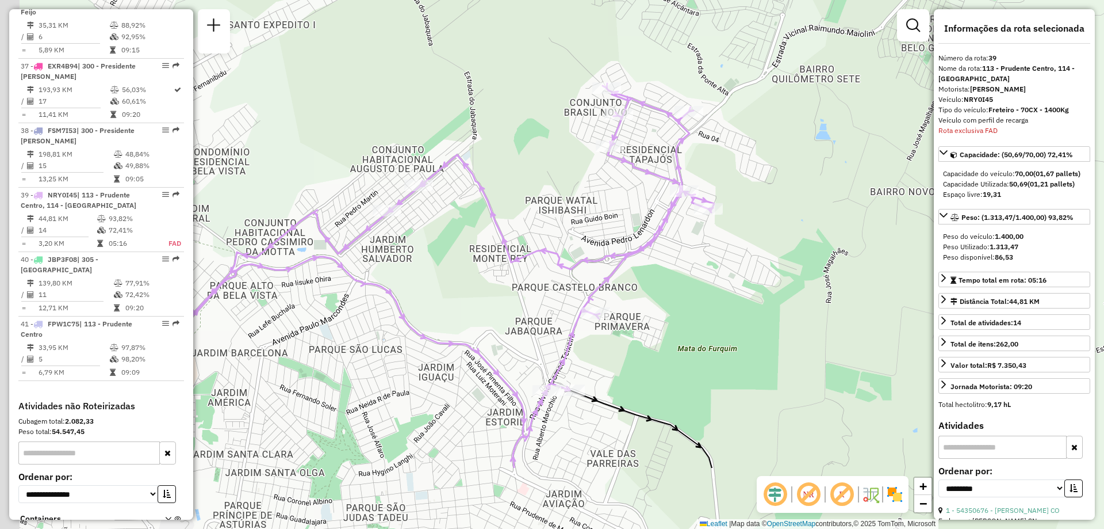
drag, startPoint x: 492, startPoint y: 342, endPoint x: 652, endPoint y: 228, distance: 196.8
click at [652, 228] on icon at bounding box center [423, 278] width 582 height 380
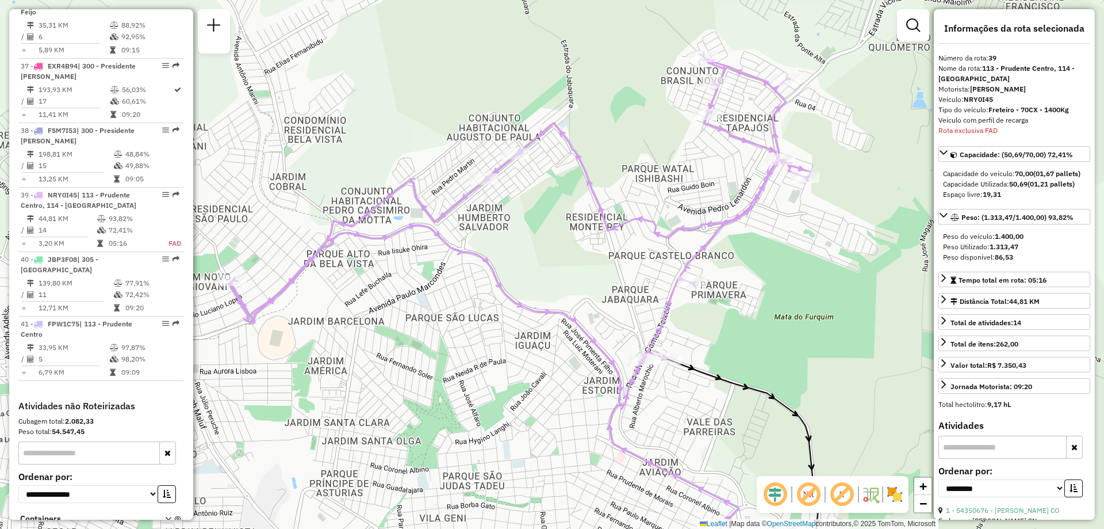
drag, startPoint x: 543, startPoint y: 323, endPoint x: 640, endPoint y: 291, distance: 101.7
click at [640, 291] on div "Janela de atendimento Grade de atendimento Capacidade Transportadoras Veículos …" at bounding box center [552, 264] width 1104 height 529
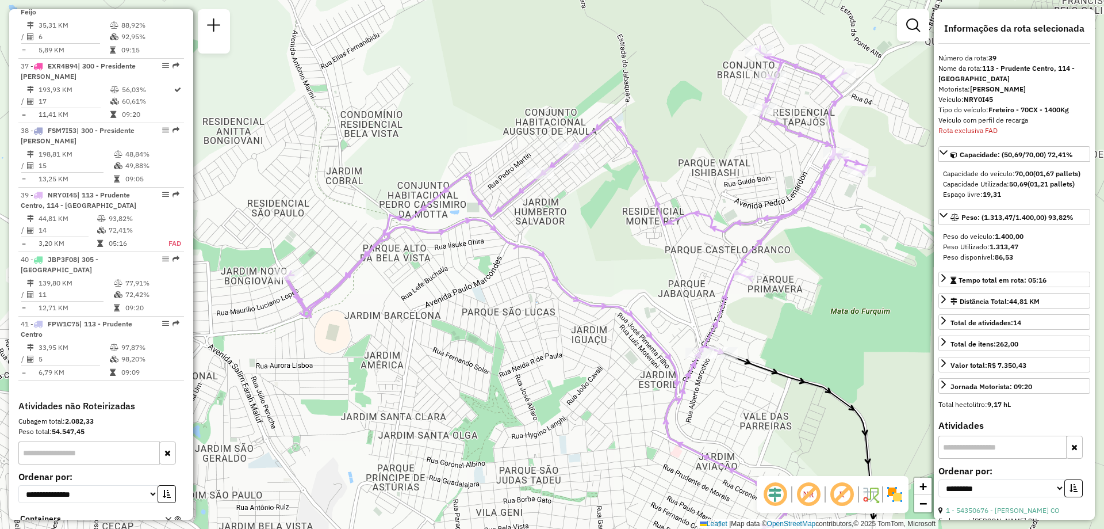
drag, startPoint x: 529, startPoint y: 357, endPoint x: 585, endPoint y: 351, distance: 56.7
click at [585, 351] on div "Janela de atendimento Grade de atendimento Capacidade Transportadoras Veículos …" at bounding box center [552, 264] width 1104 height 529
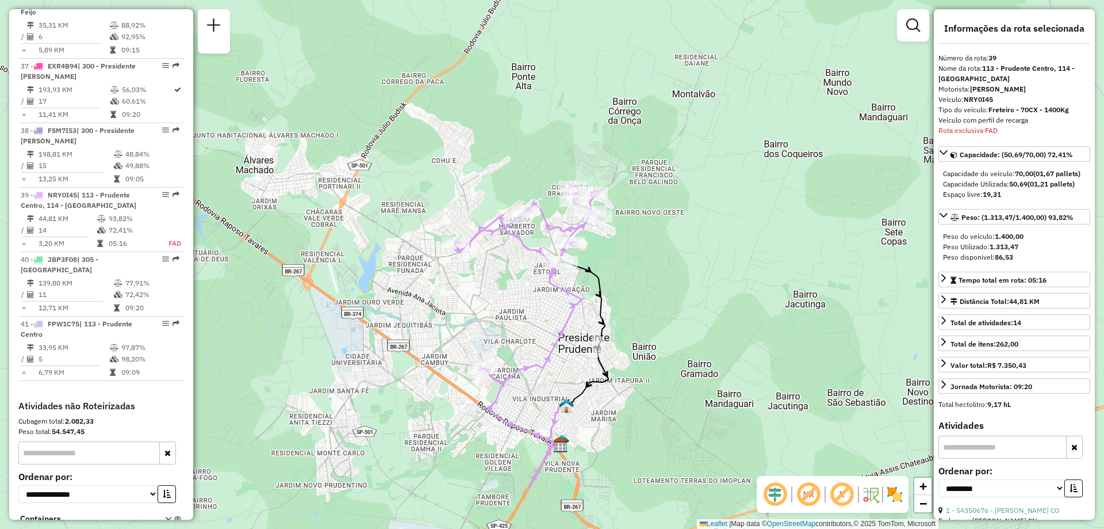
drag, startPoint x: 534, startPoint y: 361, endPoint x: 518, endPoint y: 266, distance: 96.2
click at [518, 266] on div "Janela de atendimento Grade de atendimento Capacidade Transportadoras Veículos …" at bounding box center [552, 264] width 1104 height 529
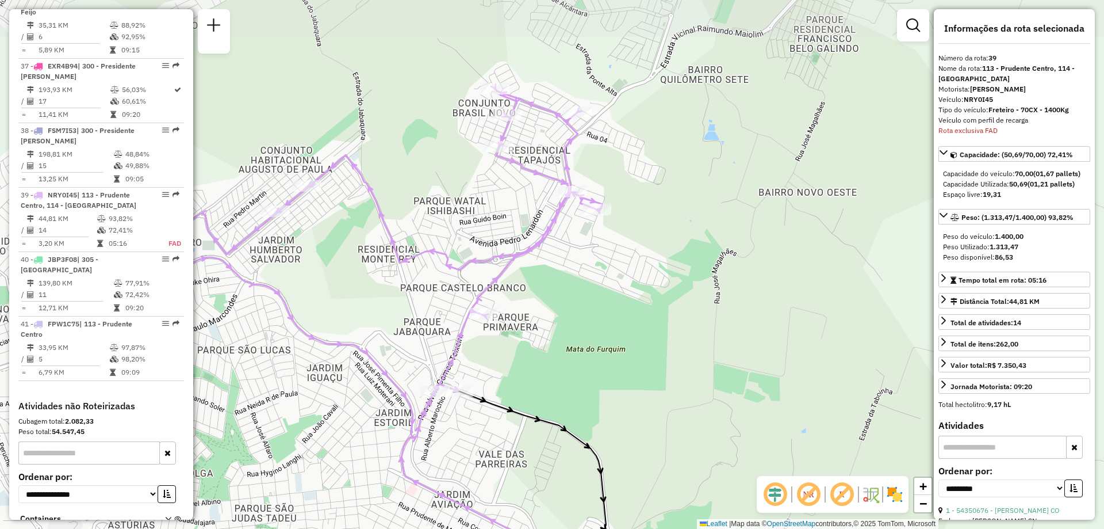
drag, startPoint x: 650, startPoint y: 169, endPoint x: 682, endPoint y: 248, distance: 85.4
click at [682, 248] on div "Janela de atendimento Grade de atendimento Capacidade Transportadoras Veículos …" at bounding box center [552, 264] width 1104 height 529
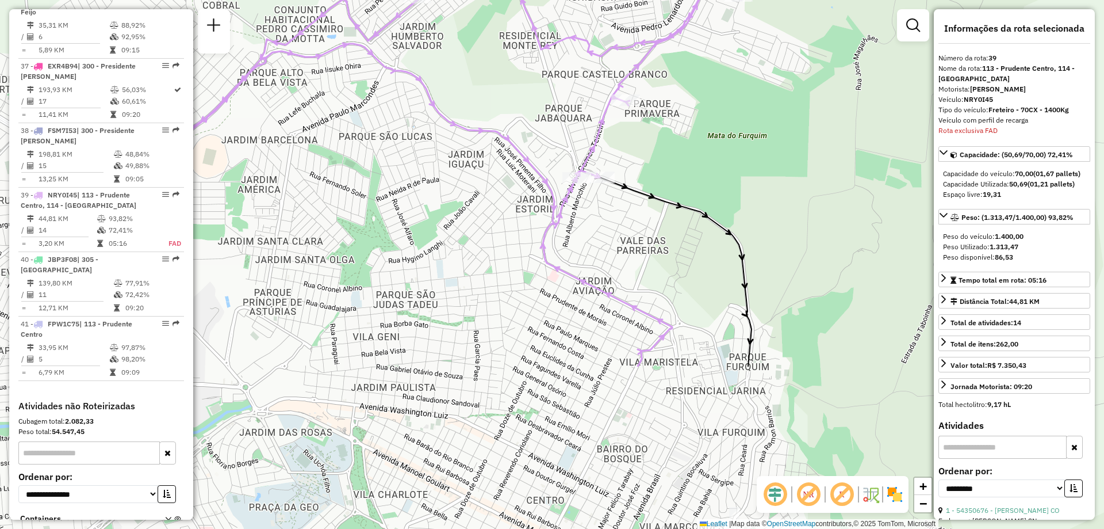
drag, startPoint x: 514, startPoint y: 377, endPoint x: 655, endPoint y: 152, distance: 266.2
click at [655, 158] on div "Janela de atendimento Grade de atendimento Capacidade Transportadoras Veículos …" at bounding box center [552, 264] width 1104 height 529
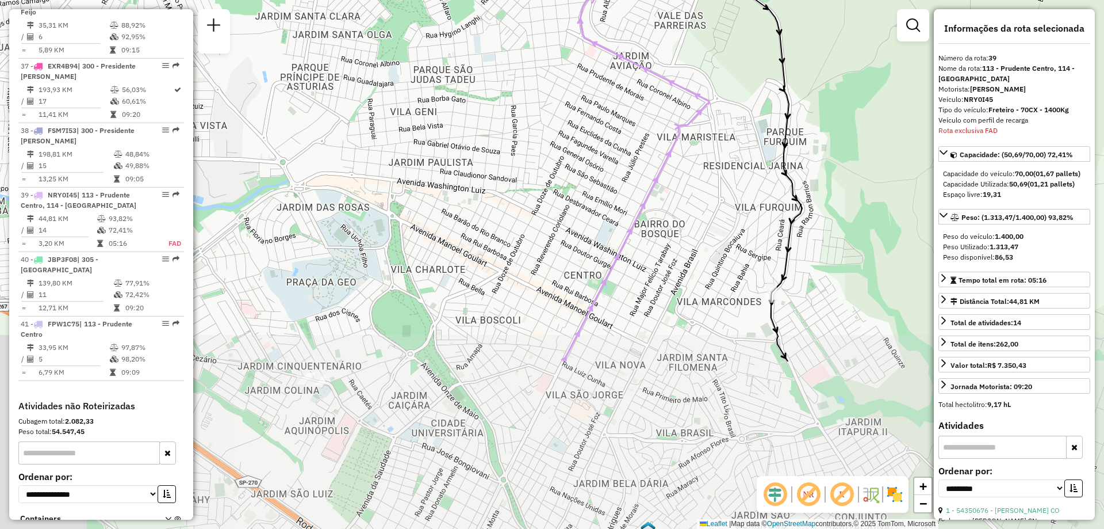
drag, startPoint x: 603, startPoint y: 319, endPoint x: 641, endPoint y: 99, distance: 223.4
click at [641, 99] on div "Janela de atendimento Grade de atendimento Capacidade Transportadoras Veículos …" at bounding box center [552, 264] width 1104 height 529
